Goal: Complete application form

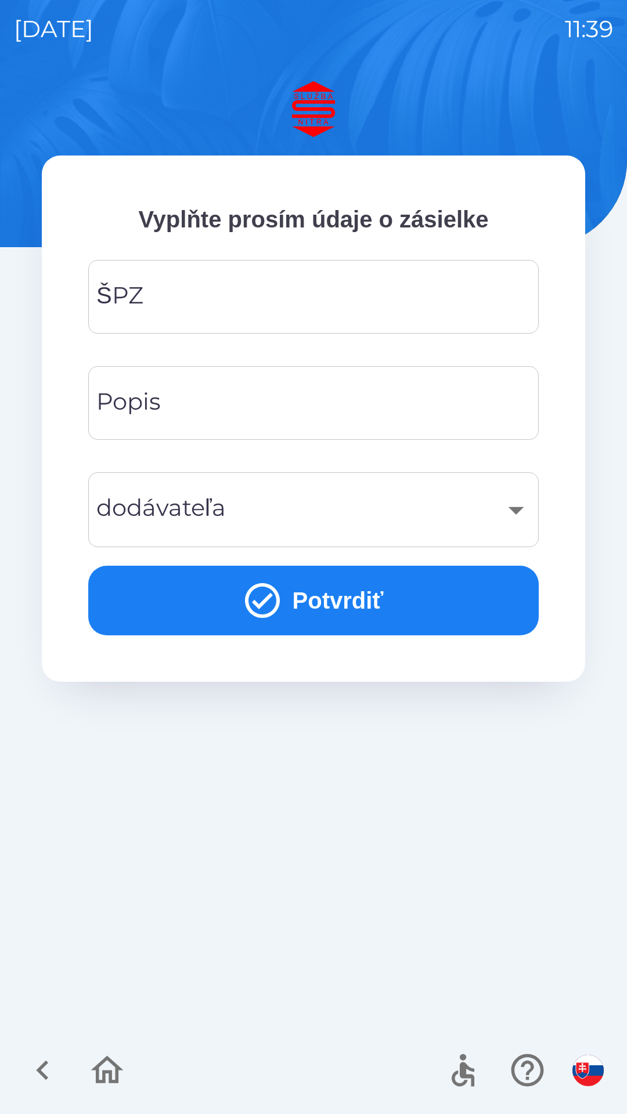
click at [175, 299] on input "ŠPZ" at bounding box center [313, 297] width 422 height 46
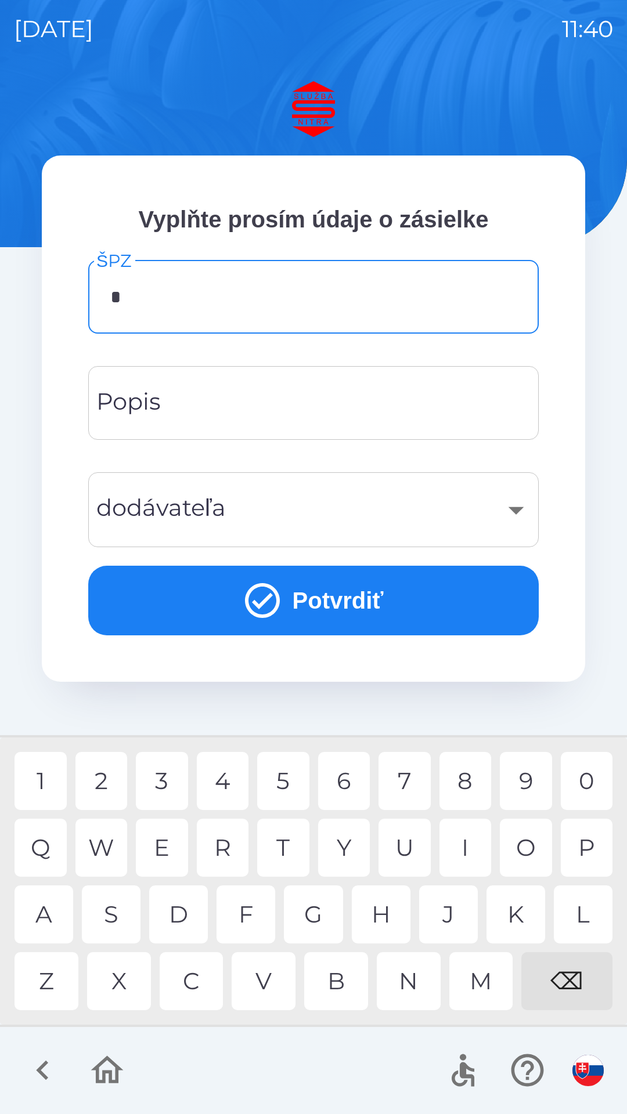
click at [403, 970] on div "N" at bounding box center [409, 981] width 64 height 58
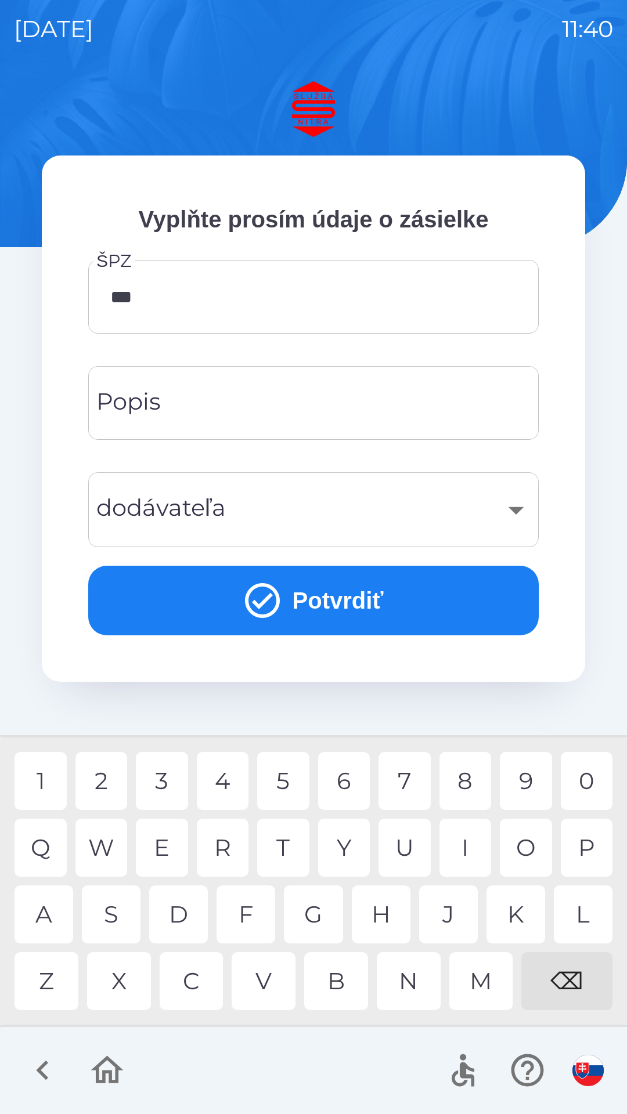
click at [163, 779] on div "3" at bounding box center [162, 781] width 52 height 58
click at [285, 768] on div "5" at bounding box center [283, 781] width 52 height 58
click at [482, 774] on div "8" at bounding box center [465, 781] width 52 height 58
click at [466, 844] on div "I" at bounding box center [465, 848] width 52 height 58
type input "*******"
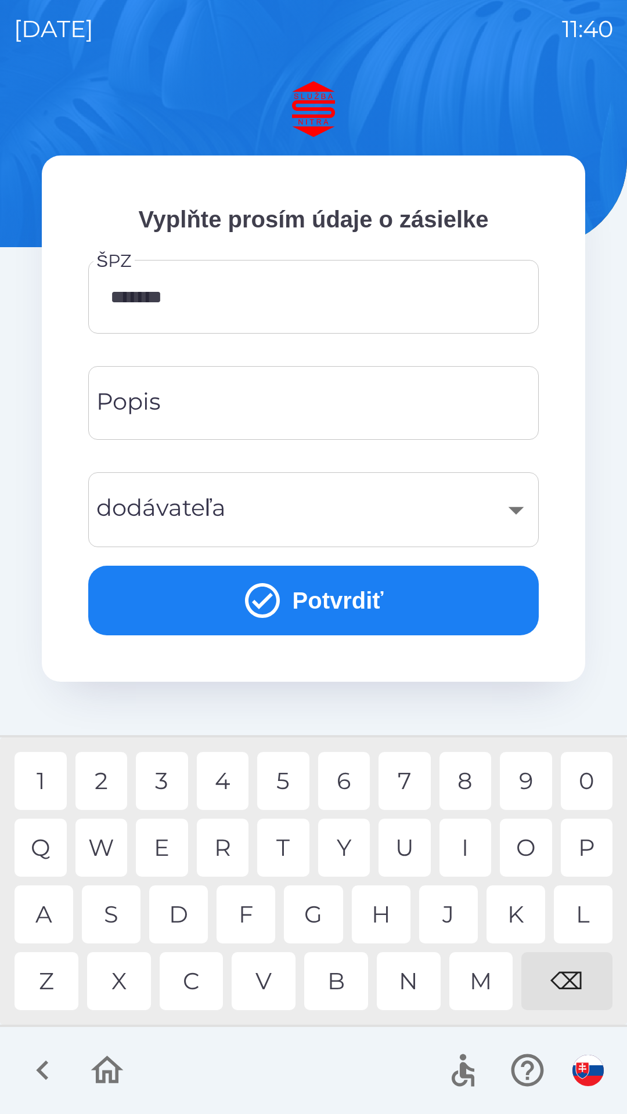
click at [197, 397] on input "Popis" at bounding box center [313, 403] width 422 height 46
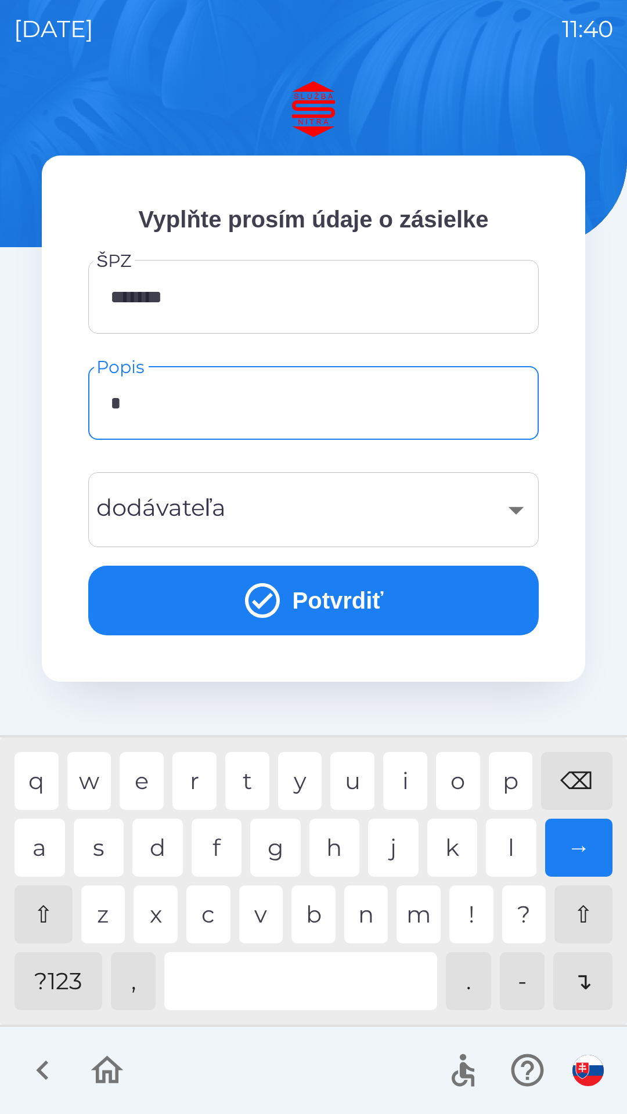
click at [202, 780] on div "r" at bounding box center [194, 781] width 44 height 58
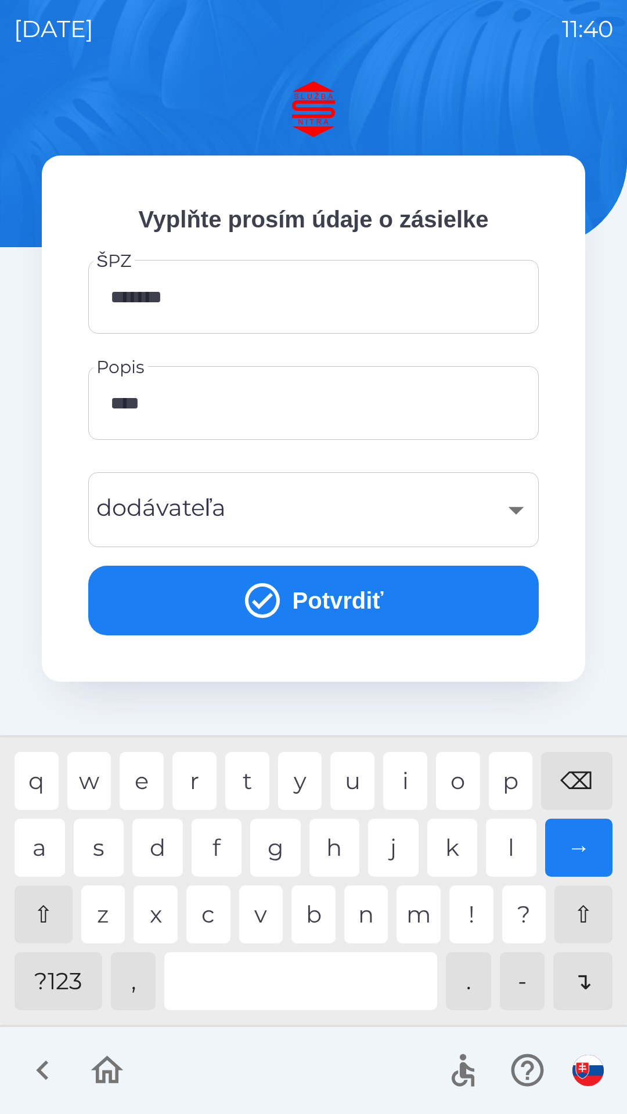
click at [43, 844] on div "a" at bounding box center [40, 848] width 50 height 58
click at [262, 901] on div "v" at bounding box center [261, 914] width 44 height 58
type input "********"
click at [136, 772] on div "e" at bounding box center [142, 781] width 44 height 58
click at [254, 509] on div "​" at bounding box center [313, 509] width 422 height 47
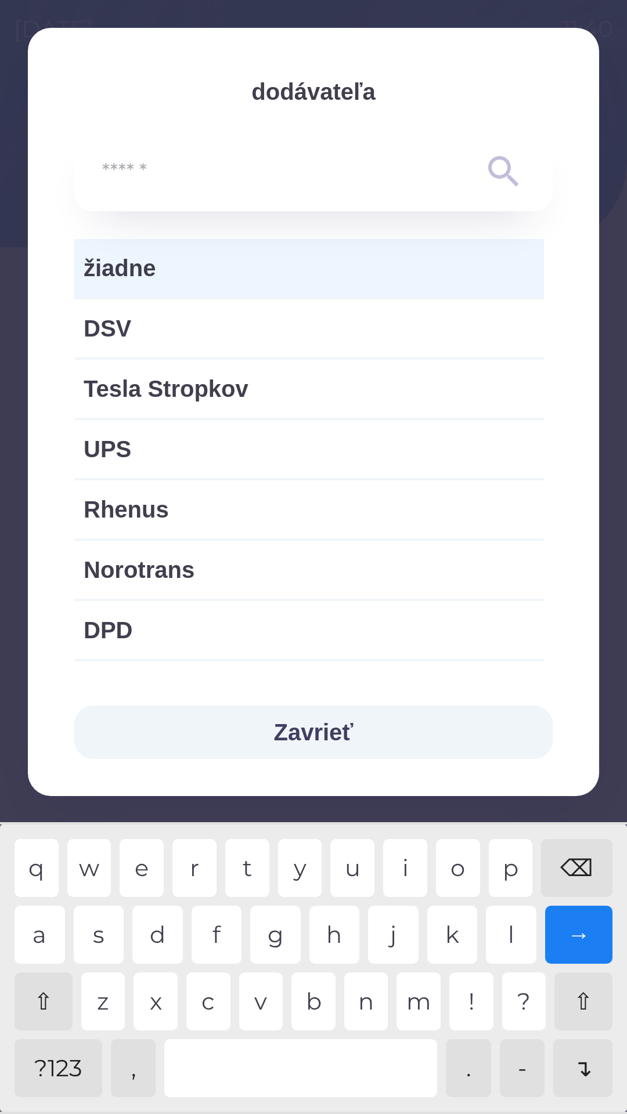
click at [318, 723] on button "Zavrieť" at bounding box center [313, 731] width 478 height 53
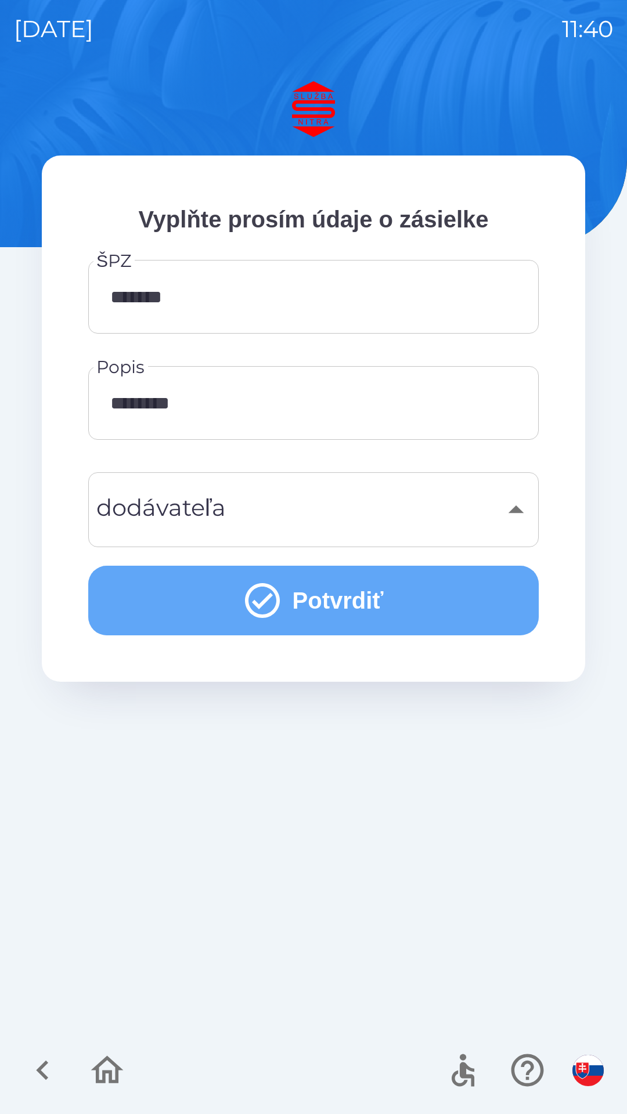
click at [330, 605] on button "Potvrdiť" at bounding box center [313, 601] width 450 height 70
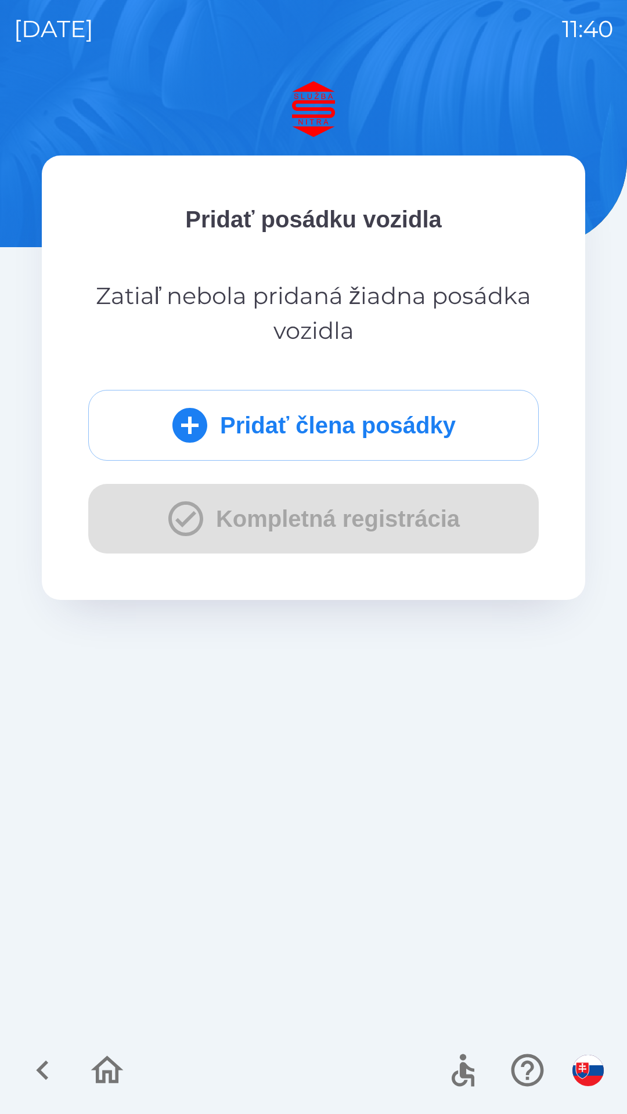
click at [184, 423] on icon "submit" at bounding box center [189, 425] width 35 height 35
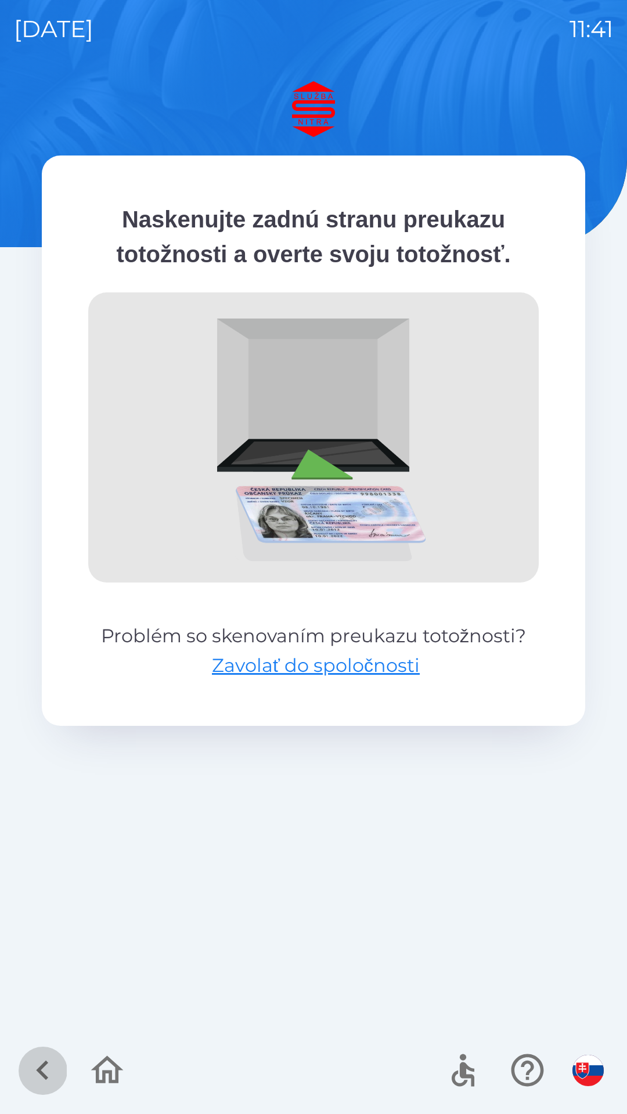
click at [46, 1069] on icon "button" at bounding box center [42, 1070] width 39 height 39
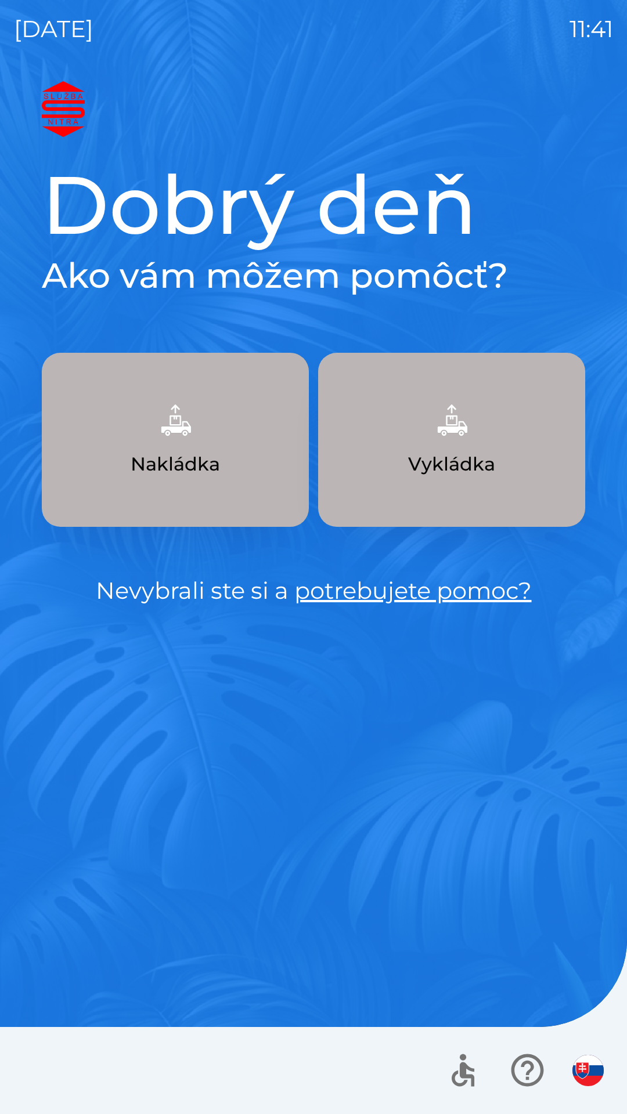
click at [434, 429] on img "button" at bounding box center [451, 419] width 51 height 51
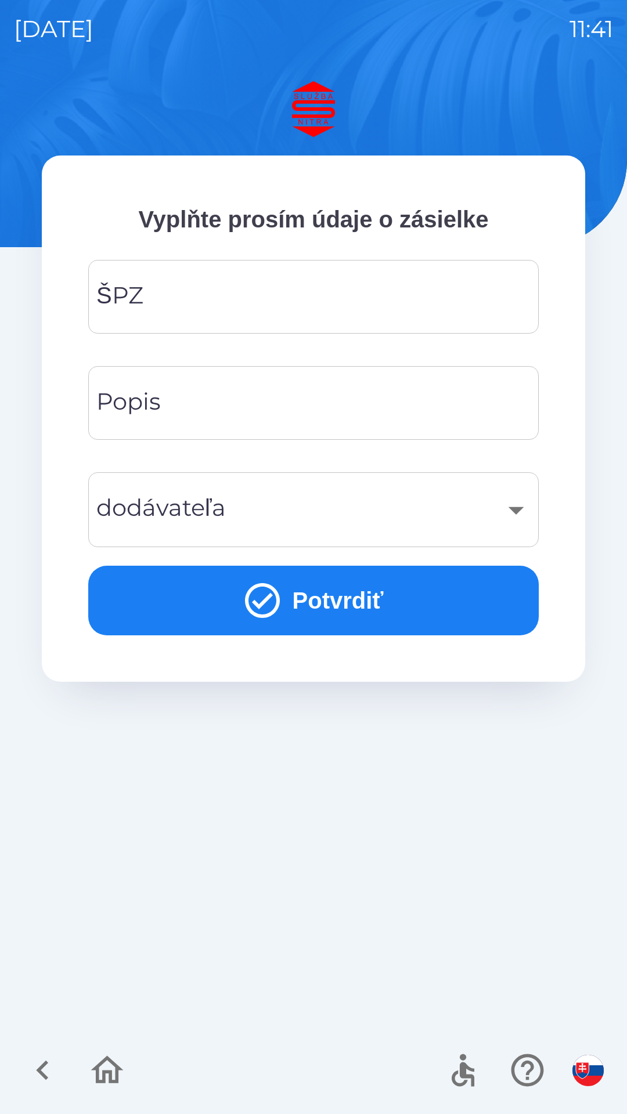
click at [199, 302] on input "ŠPZ" at bounding box center [313, 297] width 422 height 46
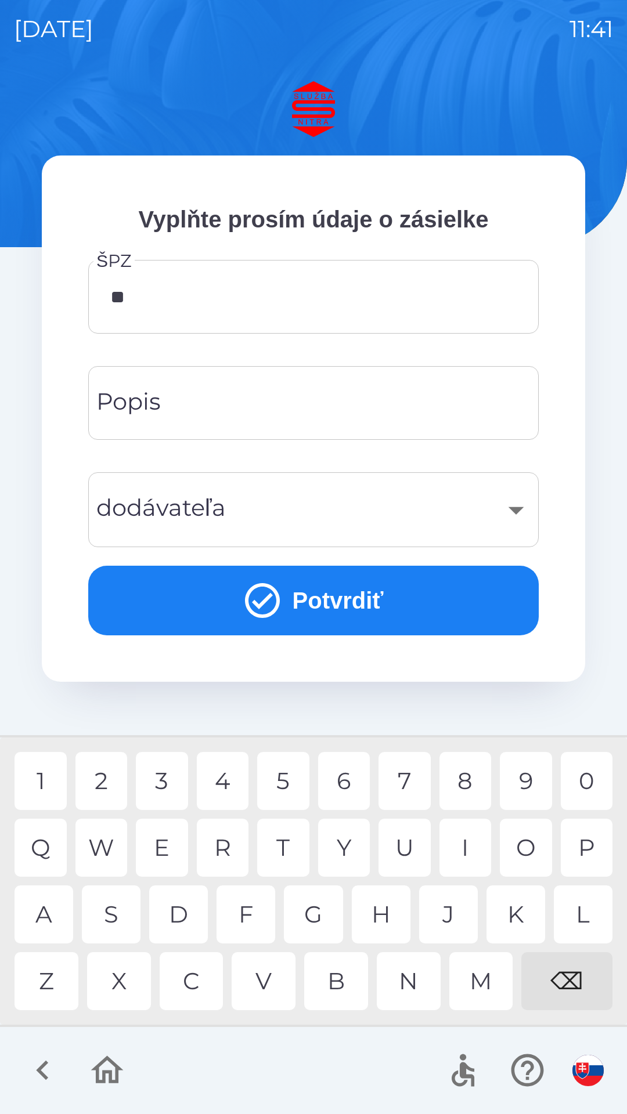
click at [219, 844] on div "R" at bounding box center [223, 848] width 52 height 58
click at [167, 772] on div "3" at bounding box center [162, 781] width 52 height 58
click at [285, 780] on div "5" at bounding box center [283, 781] width 52 height 58
click at [471, 838] on div "I" at bounding box center [465, 848] width 52 height 58
type input "*******"
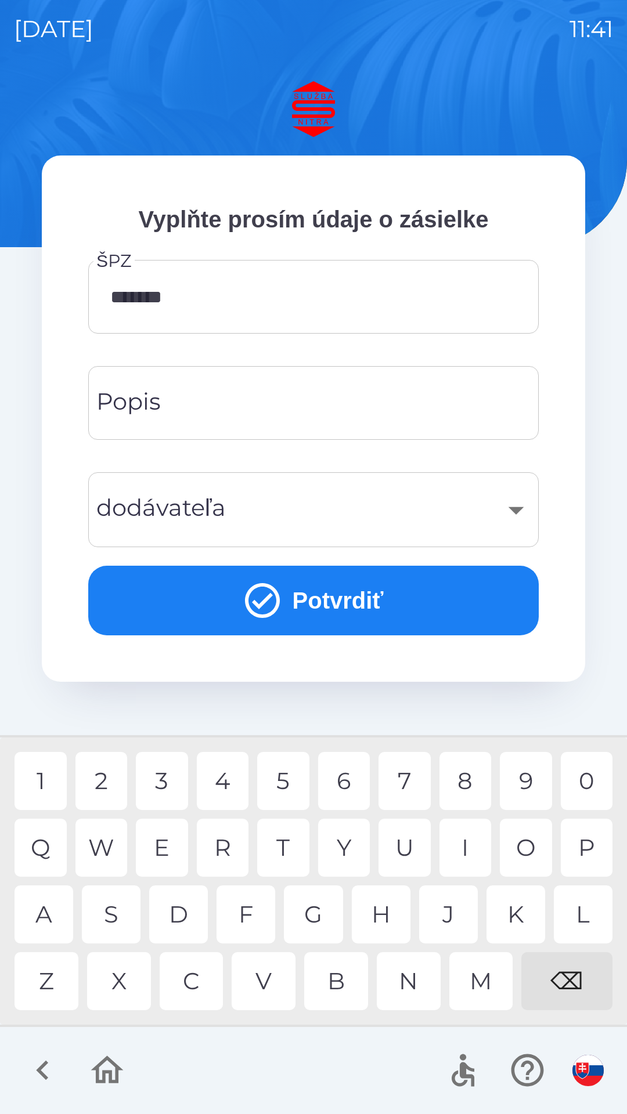
click at [285, 844] on div "T" at bounding box center [283, 848] width 52 height 58
click at [186, 406] on input "Popis" at bounding box center [313, 403] width 422 height 46
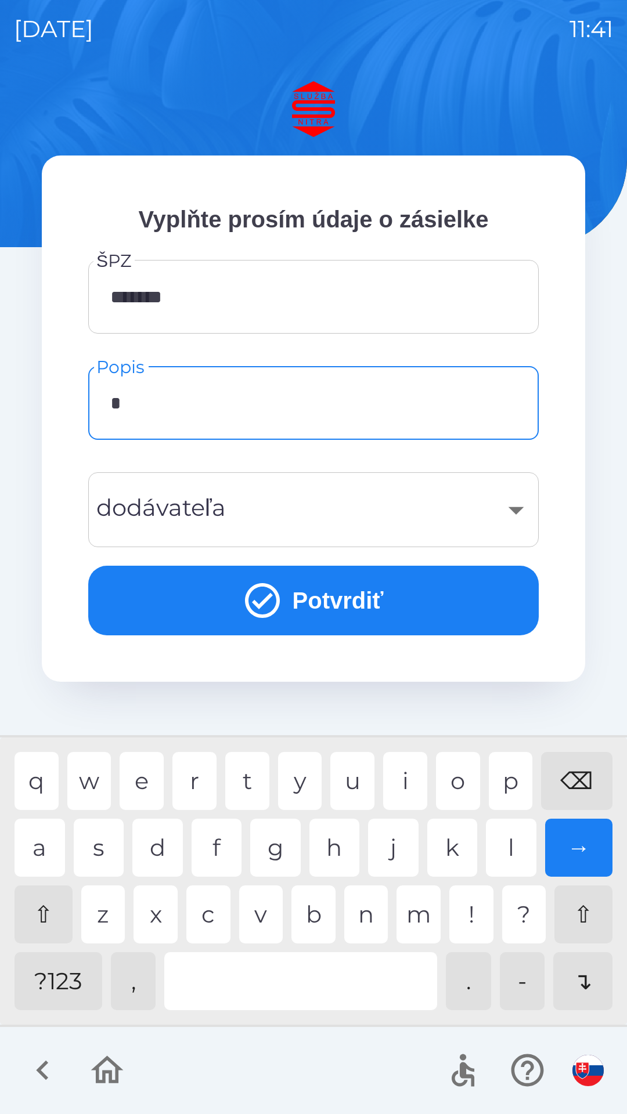
click at [196, 774] on div "r" at bounding box center [194, 781] width 44 height 58
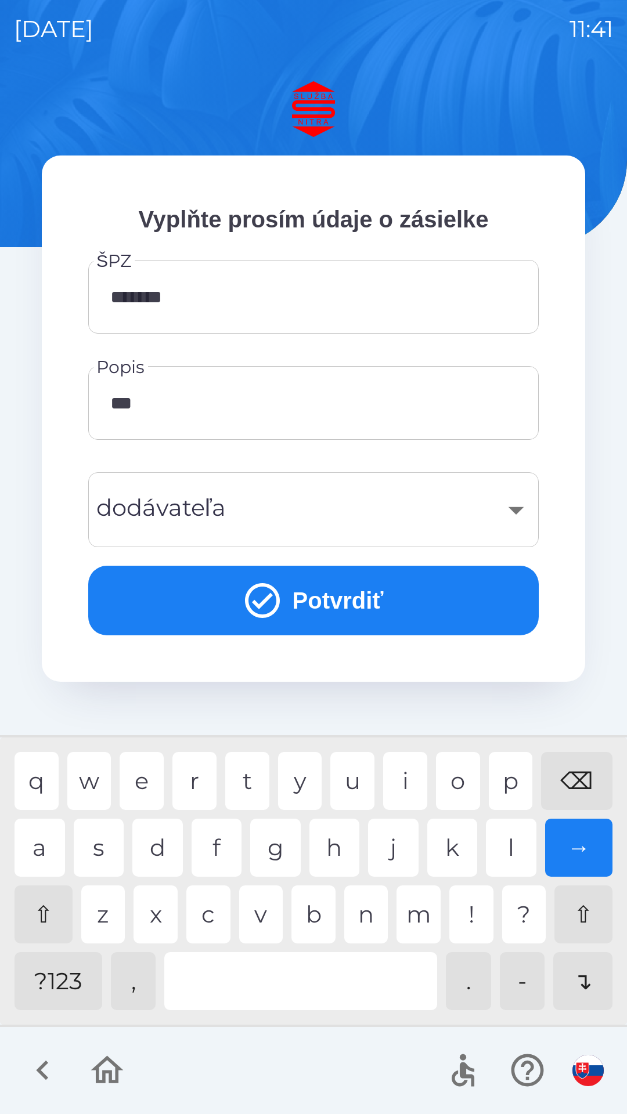
click at [446, 838] on div "k" at bounding box center [452, 848] width 50 height 58
click at [35, 844] on div "a" at bounding box center [40, 848] width 50 height 58
click at [266, 910] on div "v" at bounding box center [261, 914] width 44 height 58
type input "********"
click at [138, 787] on div "e" at bounding box center [142, 781] width 44 height 58
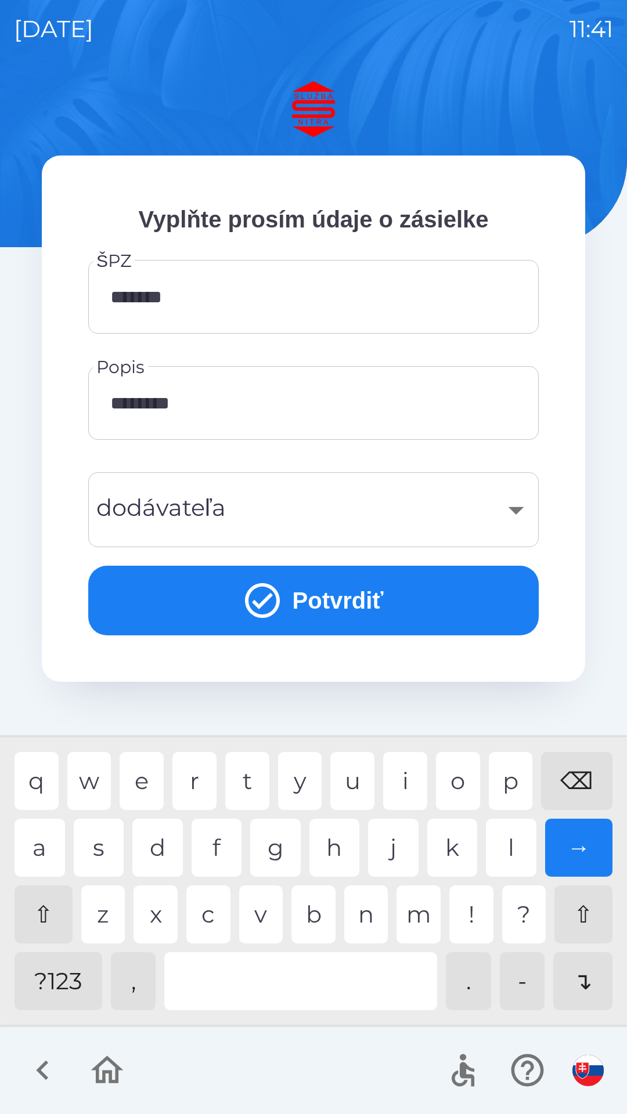
click at [515, 506] on div "​" at bounding box center [313, 509] width 422 height 47
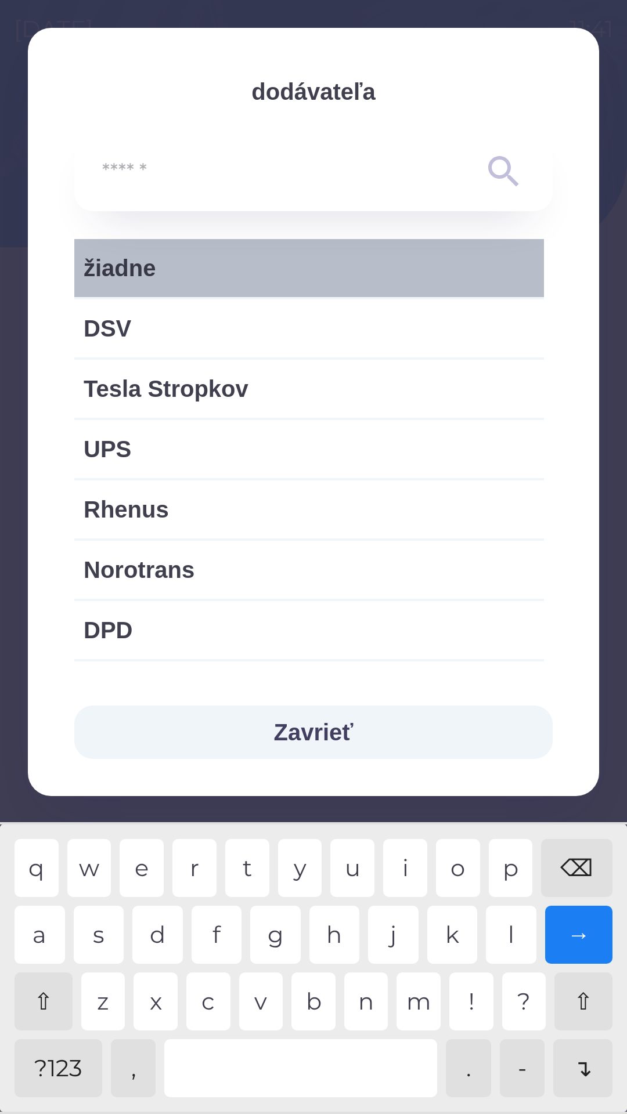
click at [212, 262] on span "žiadne" at bounding box center [309, 268] width 451 height 35
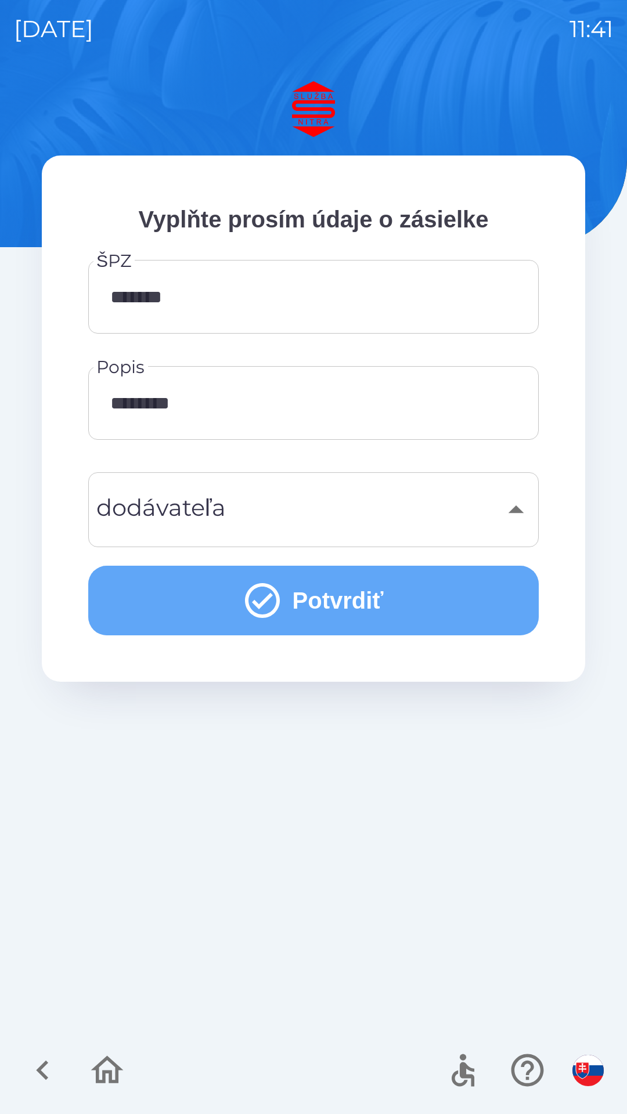
click at [267, 606] on icon "submit" at bounding box center [262, 601] width 42 height 42
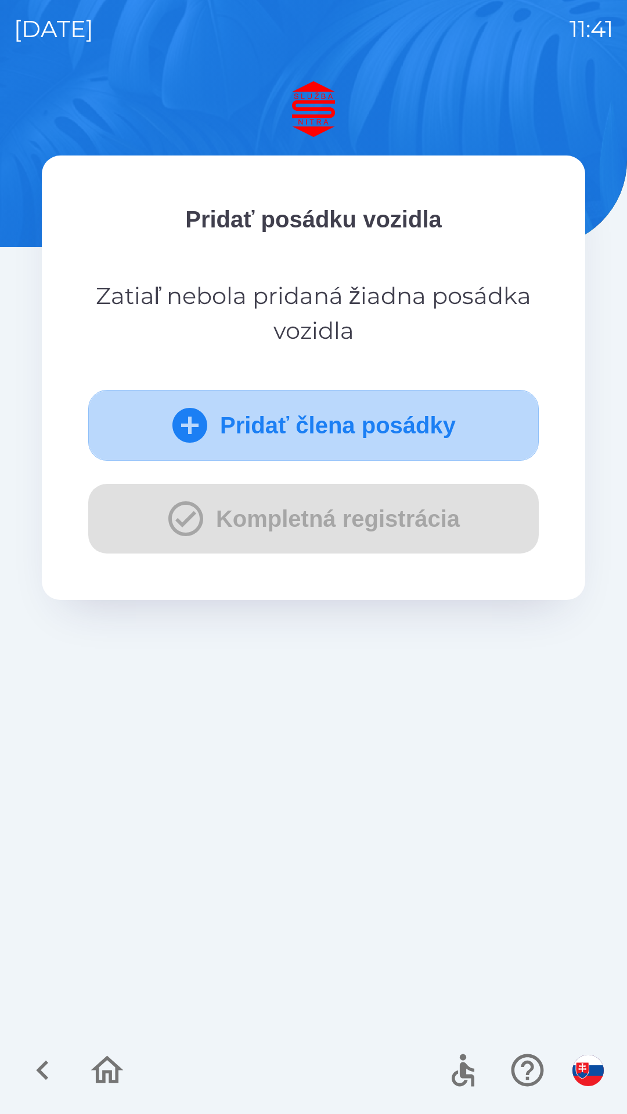
click at [196, 426] on icon "submit" at bounding box center [189, 425] width 35 height 35
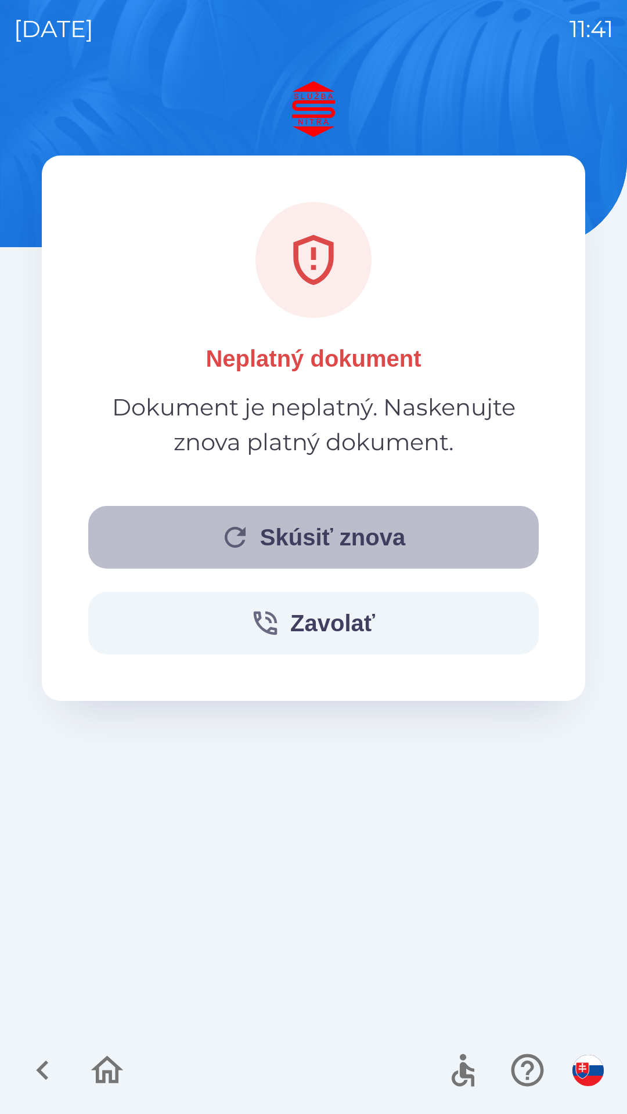
click at [270, 550] on button "Skúsiť znova" at bounding box center [313, 537] width 450 height 63
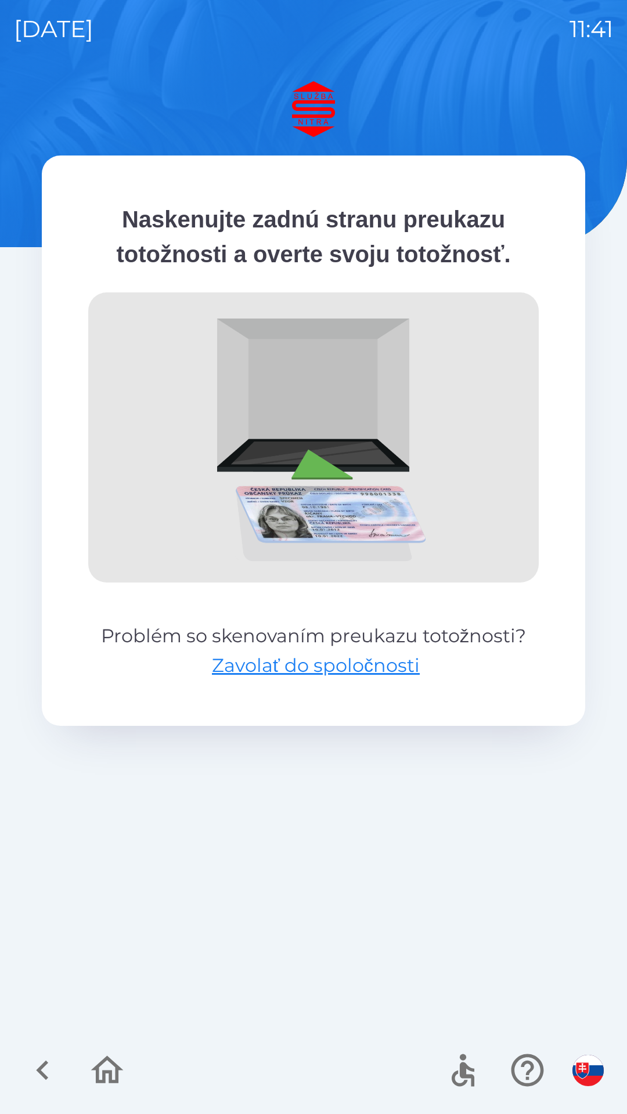
click at [48, 1069] on icon "button" at bounding box center [42, 1070] width 39 height 39
